Goal: Find specific page/section: Find specific page/section

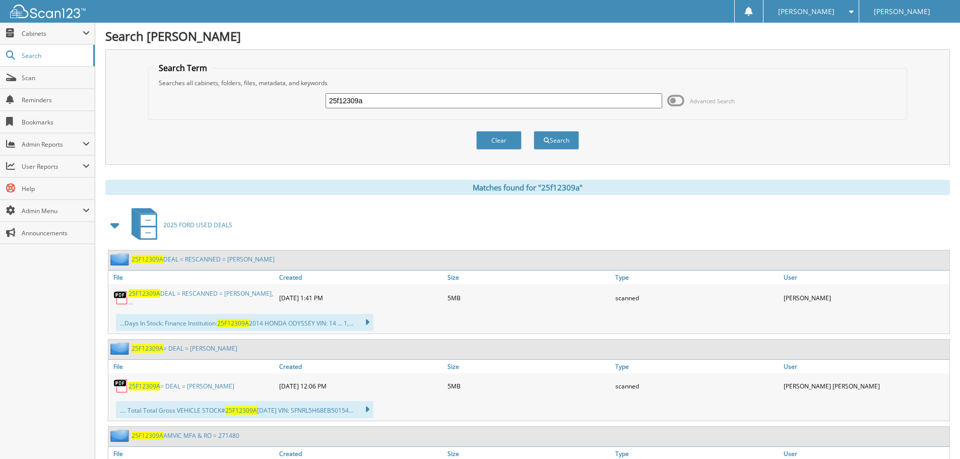
drag, startPoint x: 393, startPoint y: 98, endPoint x: -15, endPoint y: 112, distance: 407.8
click at [0, 112] on html "[PERSON_NAME] Settings Logout [PERSON_NAME] Close Cabinets My Company Email Add…" at bounding box center [480, 433] width 960 height 867
type input "25F19038A"
click at [547, 139] on span "submit" at bounding box center [547, 141] width 6 height 6
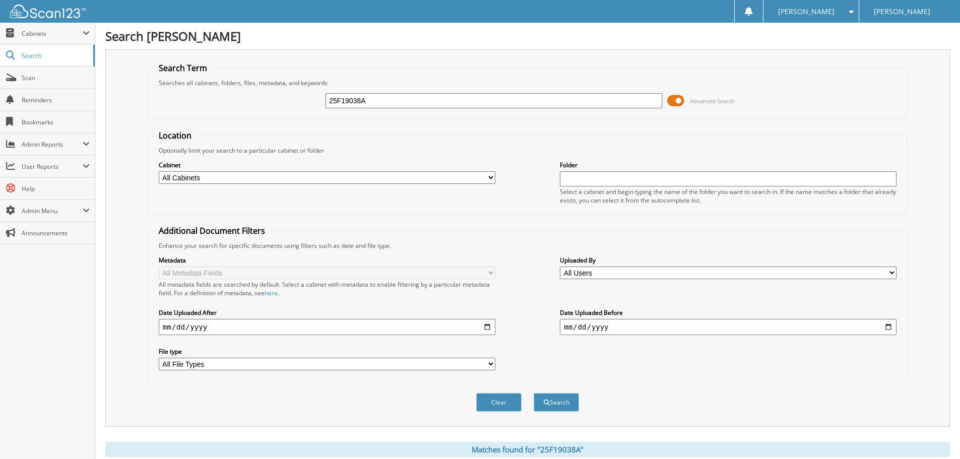
click at [675, 100] on span at bounding box center [675, 100] width 17 height 15
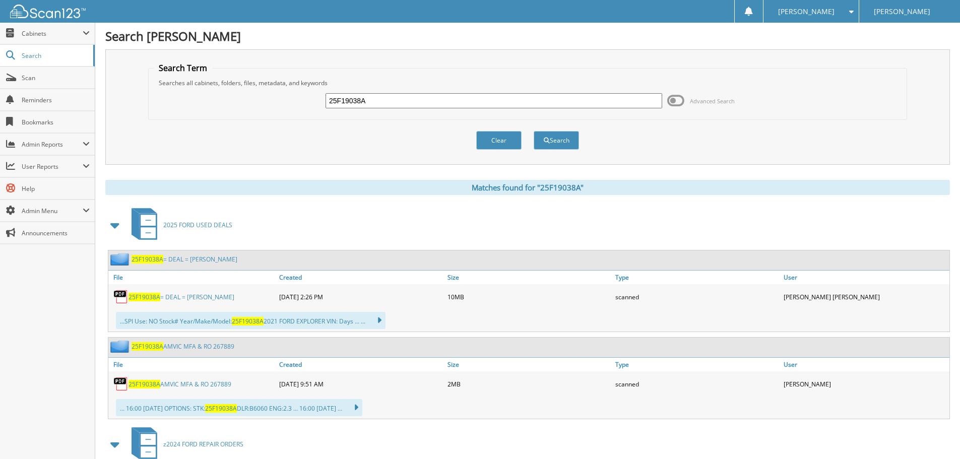
click at [132, 298] on span "25F19038A" at bounding box center [144, 297] width 32 height 9
